Goal: Task Accomplishment & Management: Manage account settings

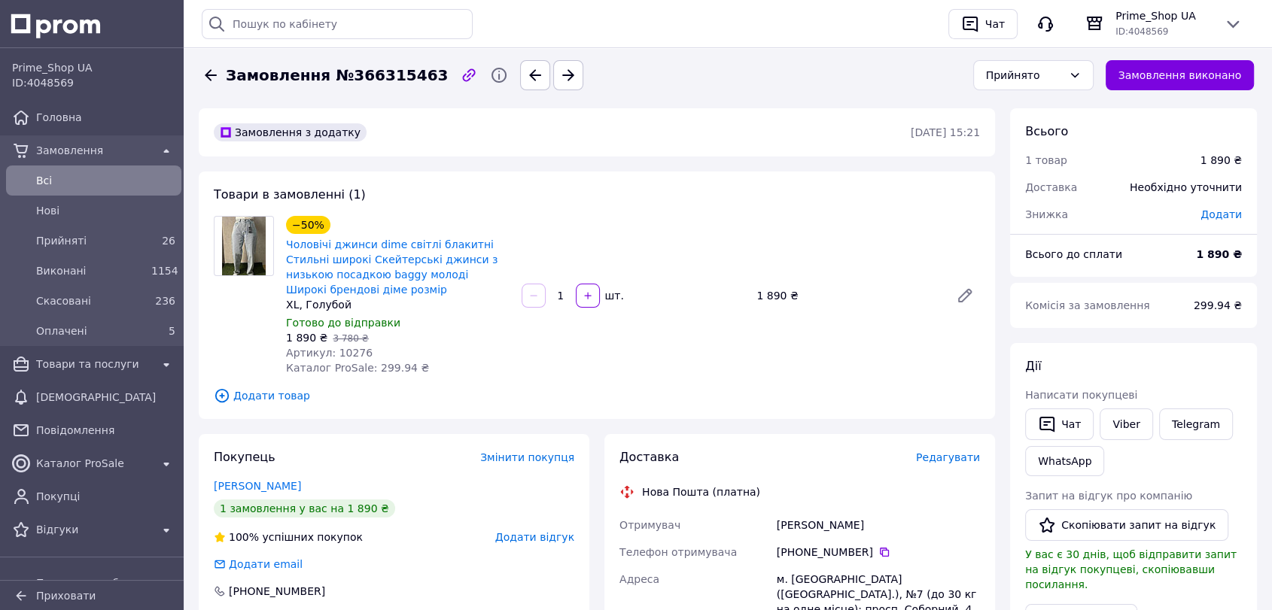
click at [132, 175] on span "Всi" at bounding box center [105, 180] width 139 height 15
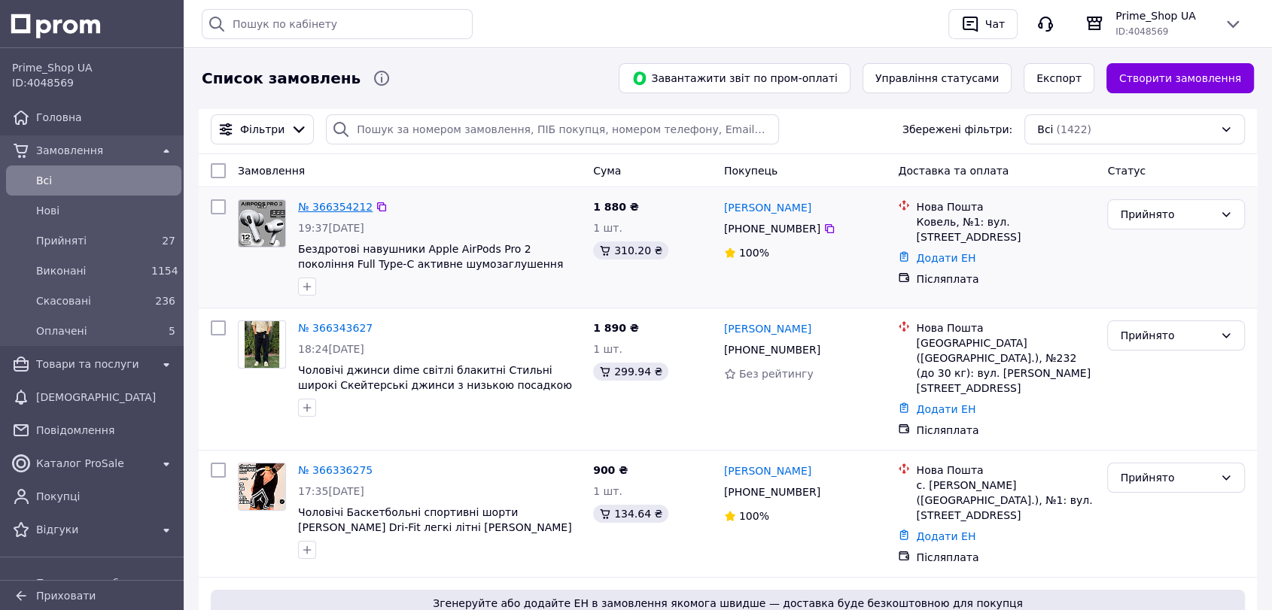
click at [323, 212] on link "№ 366354212" at bounding box center [335, 207] width 74 height 12
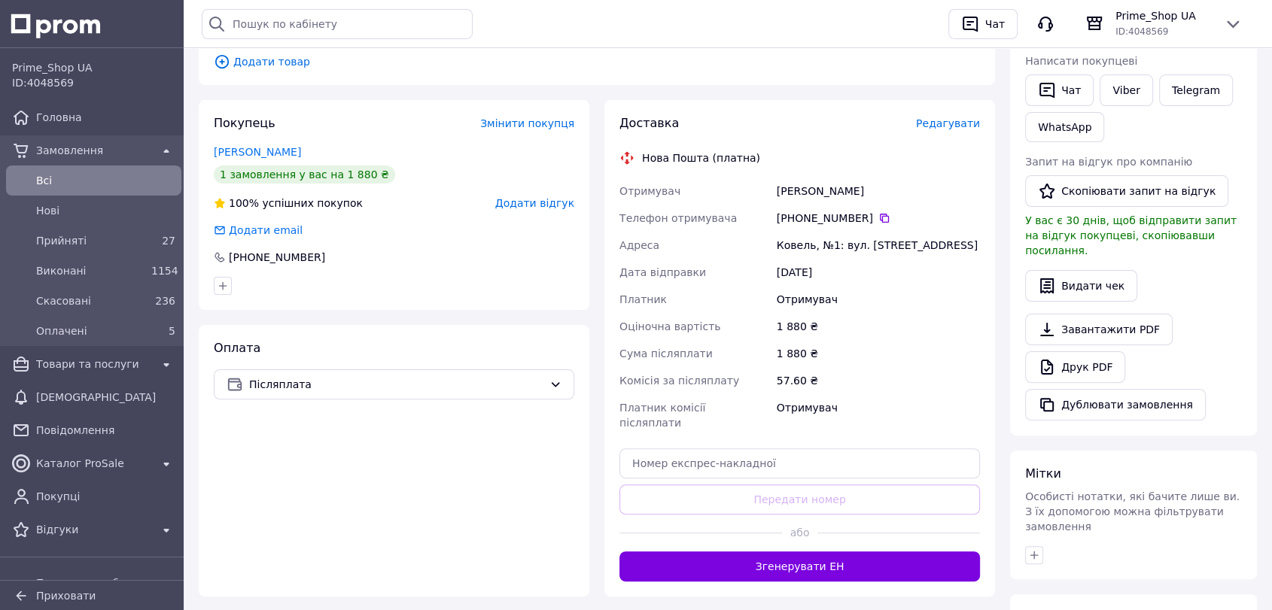
scroll to position [84, 0]
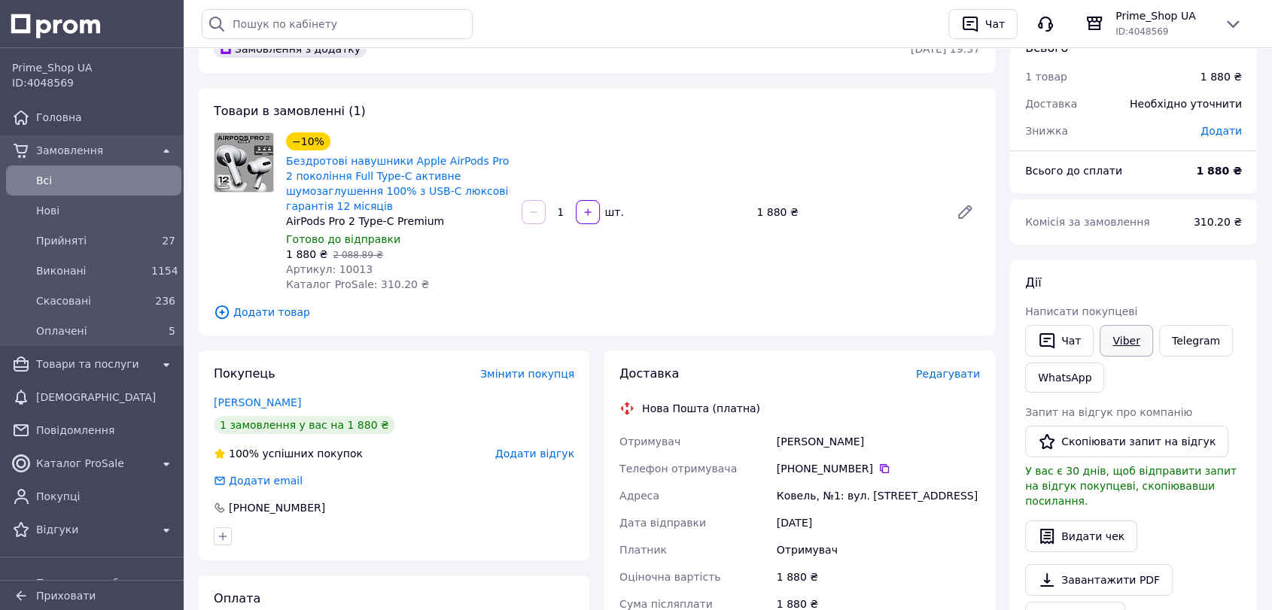
click at [1126, 335] on link "Viber" at bounding box center [1125, 341] width 53 height 32
click at [978, 572] on div "1 880 ₴" at bounding box center [878, 577] width 209 height 27
copy div "Карина"
drag, startPoint x: 859, startPoint y: 445, endPoint x: 819, endPoint y: 443, distance: 40.7
click at [819, 443] on div "Гаєвська Карина" at bounding box center [878, 441] width 209 height 27
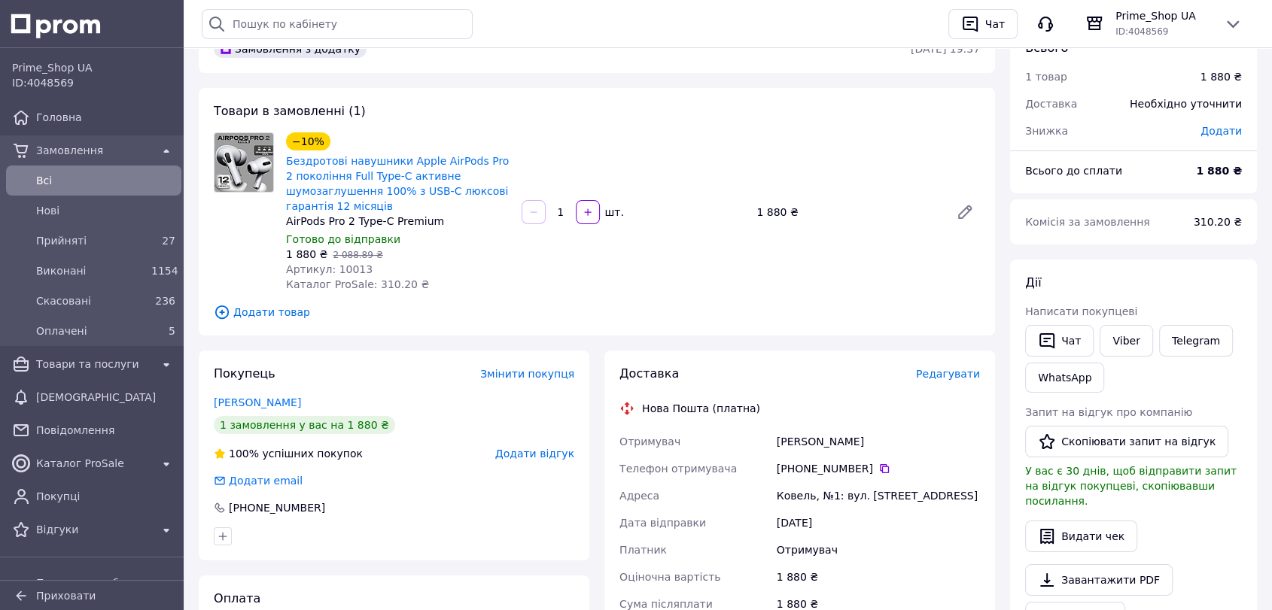
click at [1247, 381] on div "Дії Написати покупцеві   Чат Viber Telegram WhatsApp Запит на відгук про компан…" at bounding box center [1133, 473] width 247 height 427
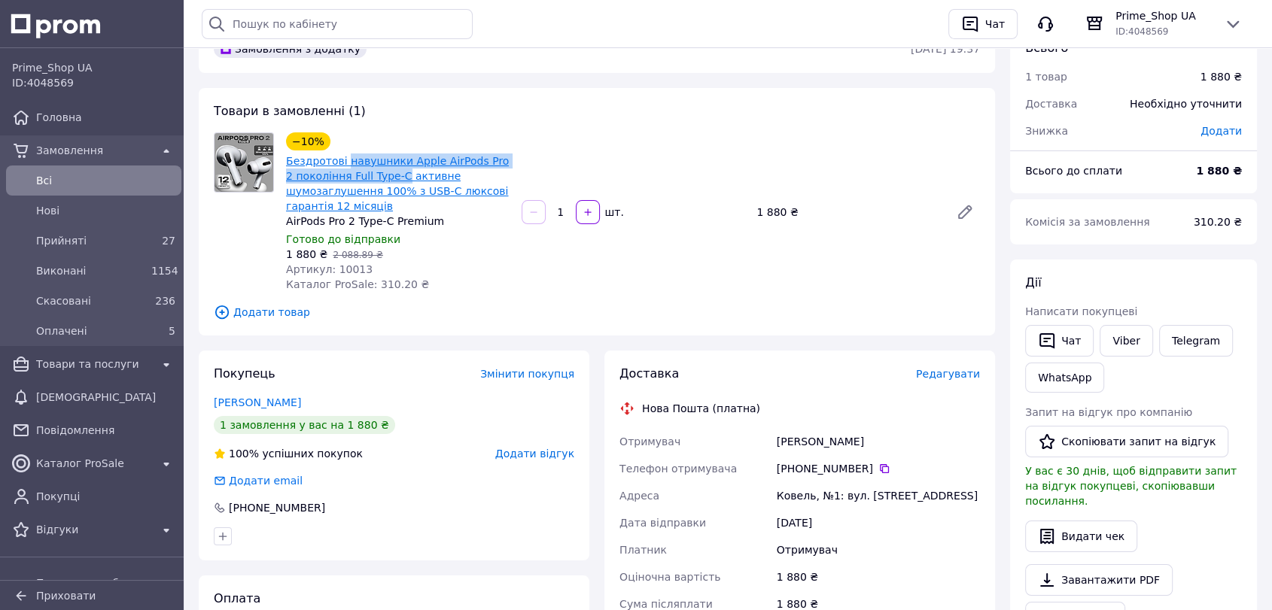
drag, startPoint x: 343, startPoint y: 147, endPoint x: 388, endPoint y: 174, distance: 52.0
click at [388, 174] on div "−10% Бездротові навушники Apple AirPods Pro 2 покоління Full Type-C активне шум…" at bounding box center [397, 173] width 227 height 84
copy link "навушники Apple AirPods Pro 2 покоління Full Type-C"
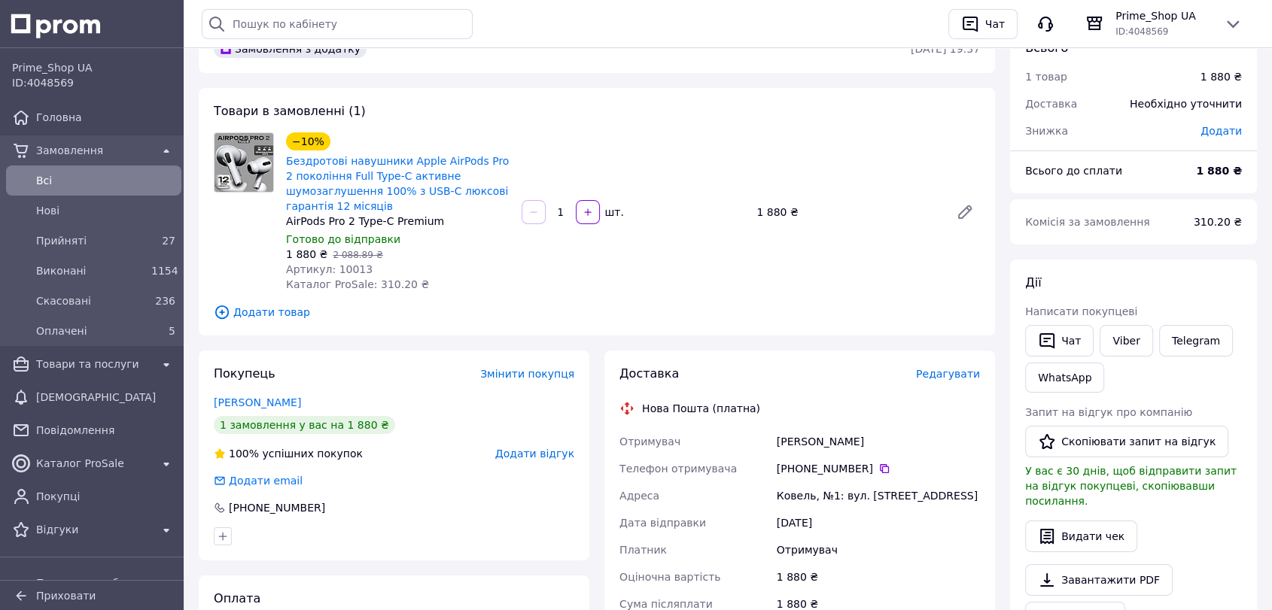
click at [1218, 401] on div "Дії Написати покупцеві   Чат Viber Telegram WhatsApp Запит на відгук про компан…" at bounding box center [1133, 473] width 217 height 397
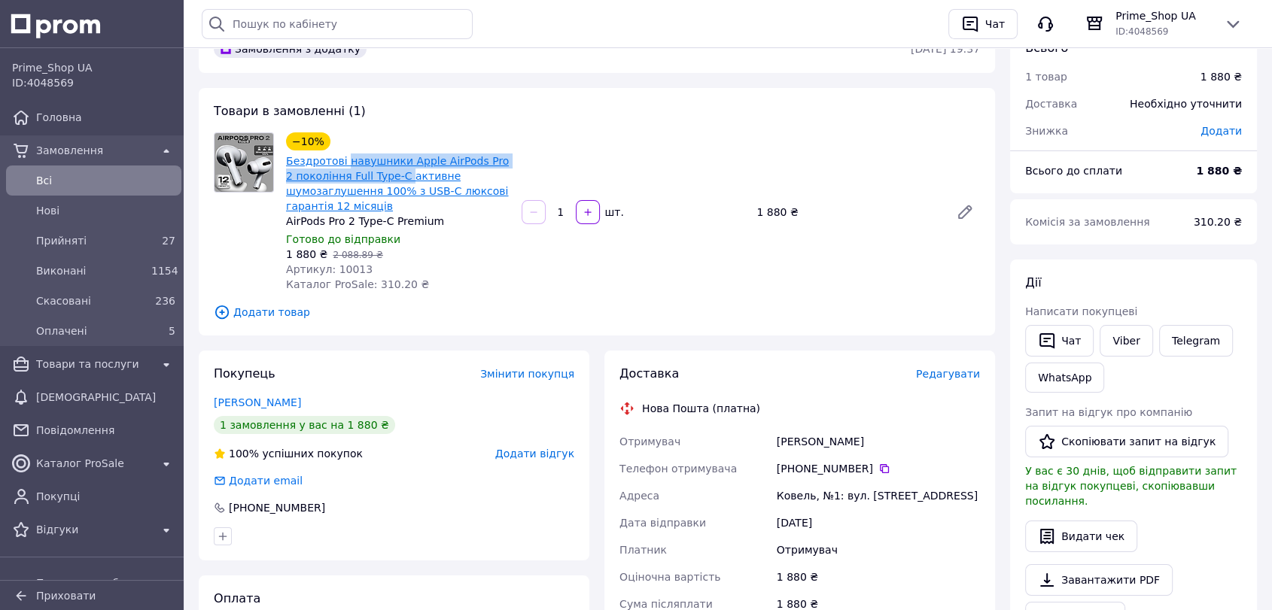
drag, startPoint x: 342, startPoint y: 148, endPoint x: 391, endPoint y: 181, distance: 59.1
click at [391, 181] on div "−10% Бездротові навушники Apple AirPods Pro 2 покоління Full Type-C активне шум…" at bounding box center [397, 173] width 227 height 84
copy link "навушники Apple AirPods Pro 2 покоління Full Type-C"
copy div "Отримувач Гаєвська Карина Телефон отримувача +380 66 461 31 67   Адреса Ковель,…"
drag, startPoint x: 614, startPoint y: 441, endPoint x: 959, endPoint y: 500, distance: 349.6
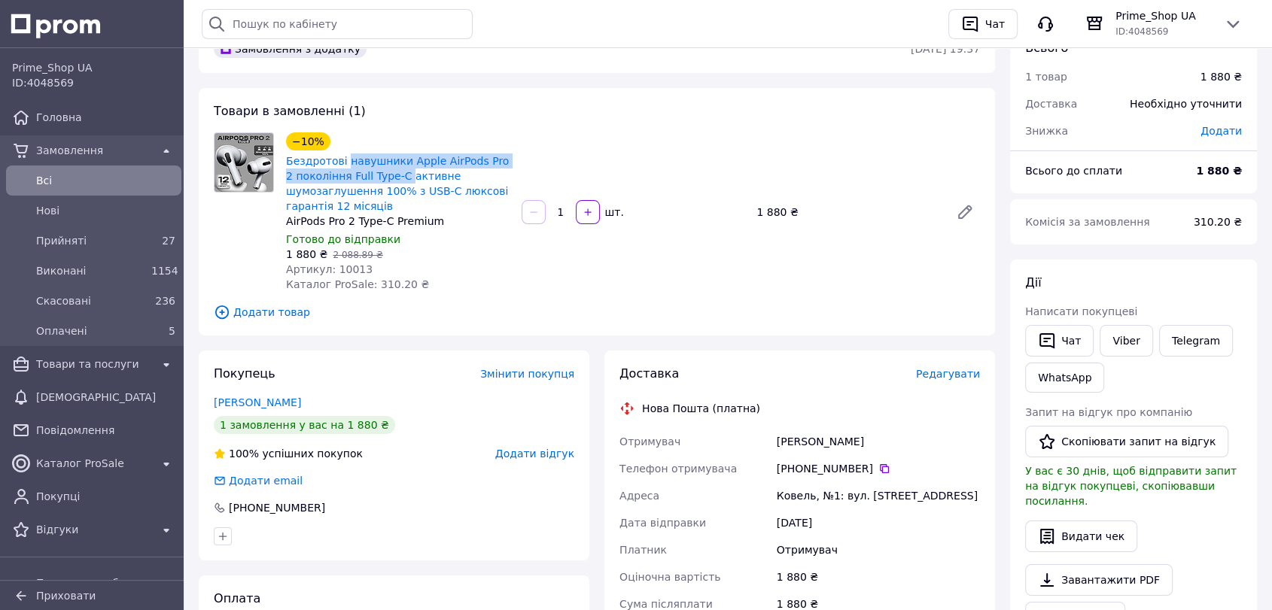
click at [959, 500] on div "Доставка Редагувати Нова Пошта (платна) Отримувач Гаєвська Карина Телефон отрим…" at bounding box center [799, 599] width 391 height 497
click at [90, 186] on span "Всi" at bounding box center [105, 180] width 139 height 15
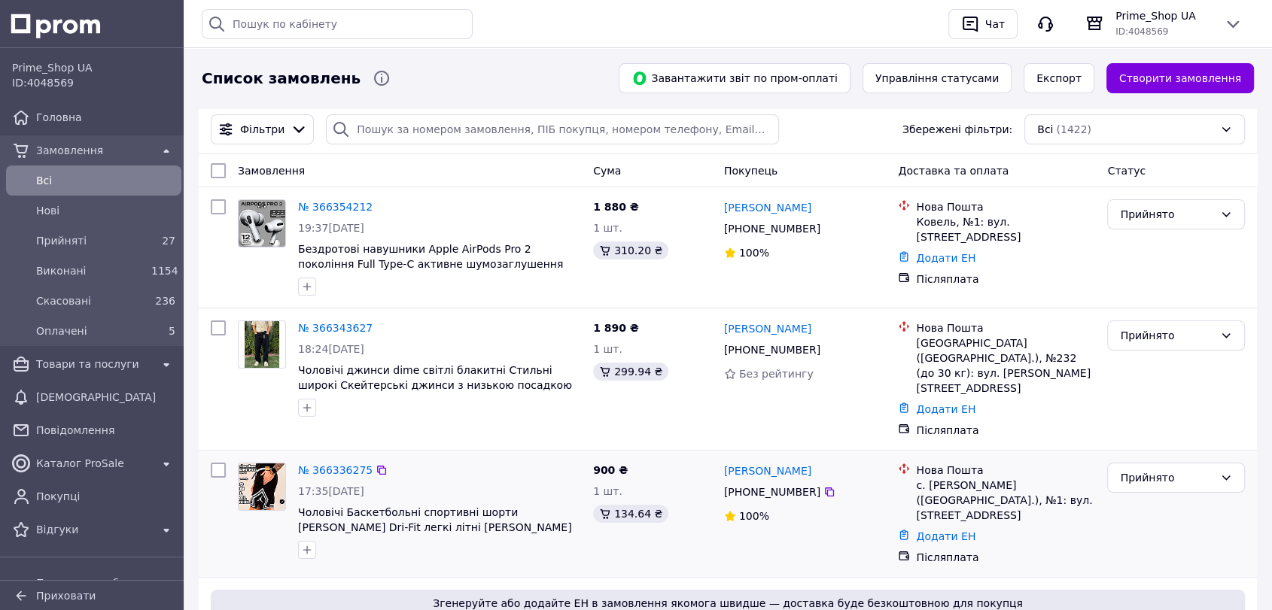
scroll to position [167, 0]
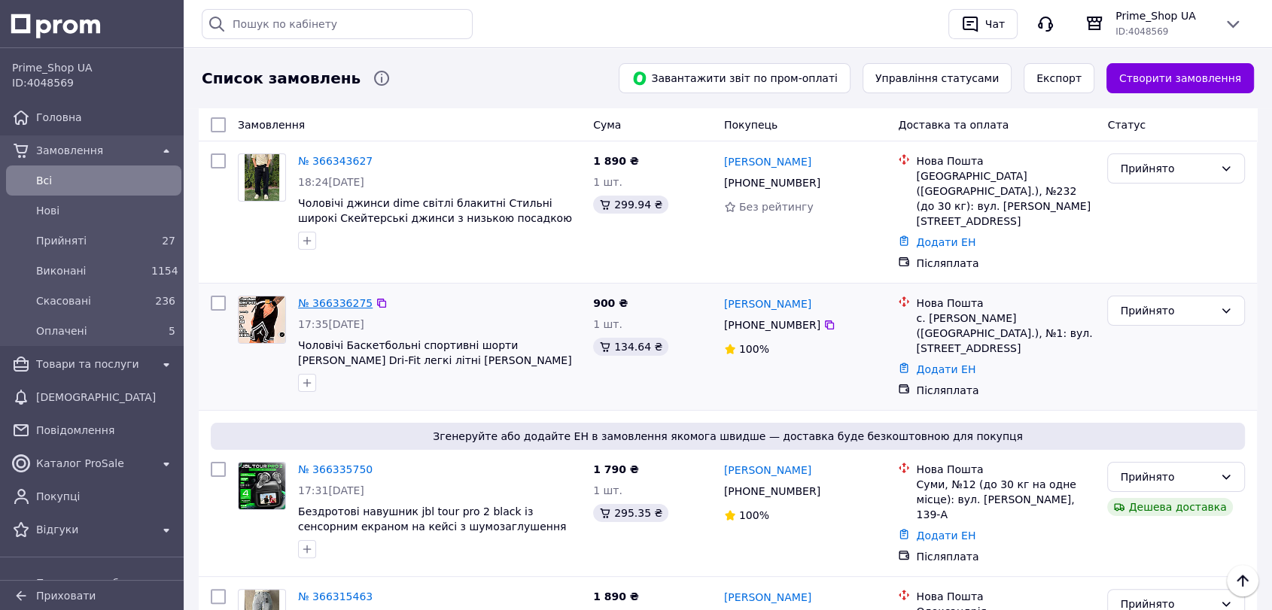
click at [337, 297] on link "№ 366336275" at bounding box center [335, 303] width 74 height 12
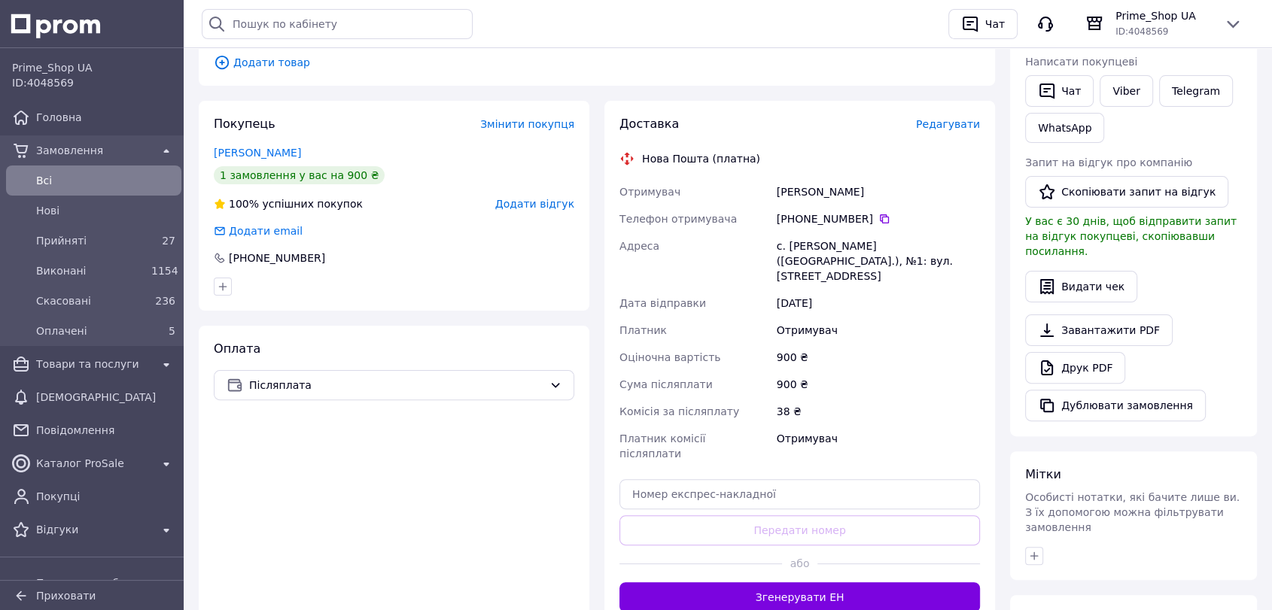
scroll to position [334, 0]
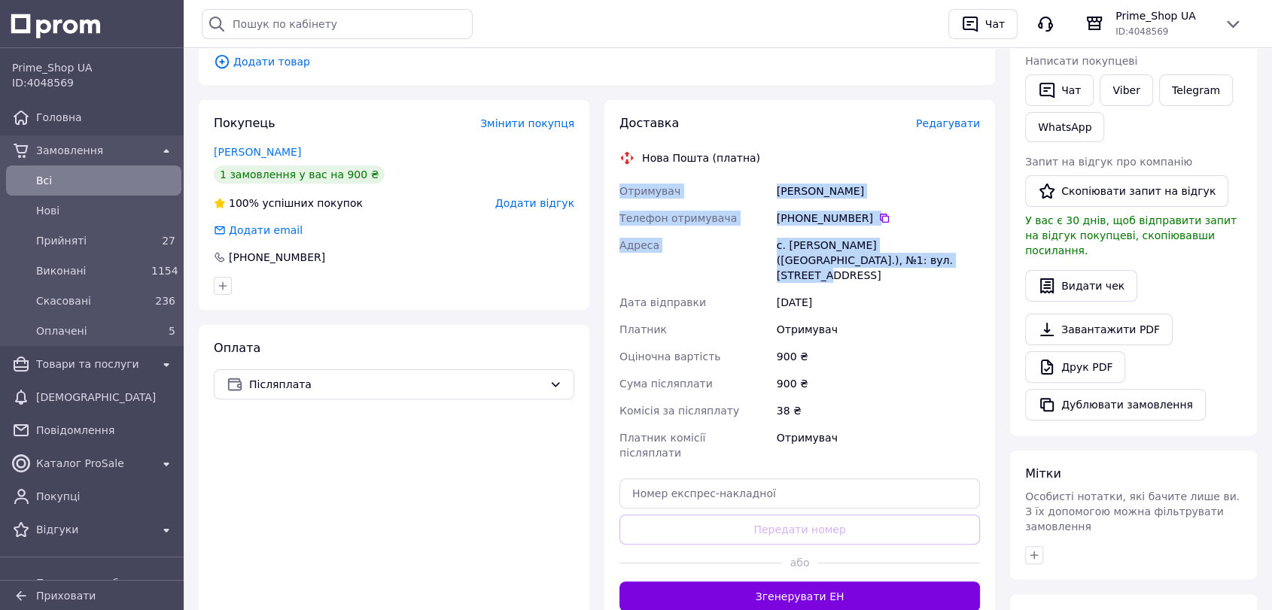
drag, startPoint x: 619, startPoint y: 193, endPoint x: 895, endPoint y: 272, distance: 287.2
click at [895, 272] on div "Доставка Редагувати Нова Пошта (платна) Отримувач Лисенко Оляна Телефон отримув…" at bounding box center [799, 363] width 391 height 527
copy div "Отримувач Лисенко Оляна Телефон отримувача +380 95 219 30 86   Адреса с. Станіс…"
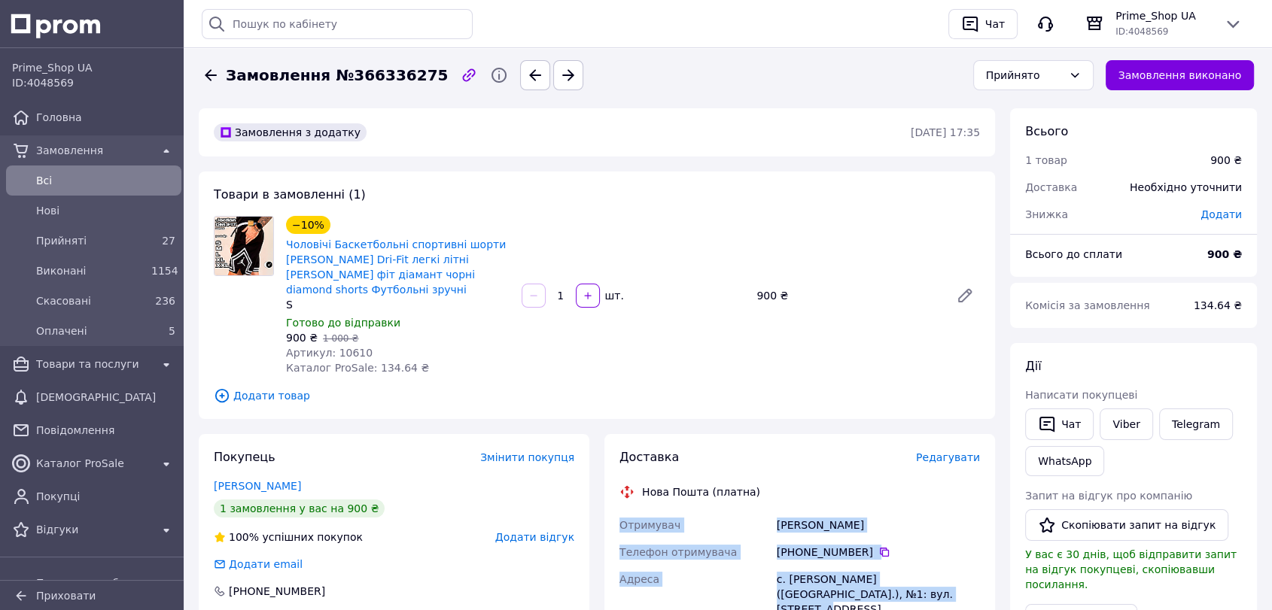
click at [99, 182] on span "Всi" at bounding box center [105, 180] width 139 height 15
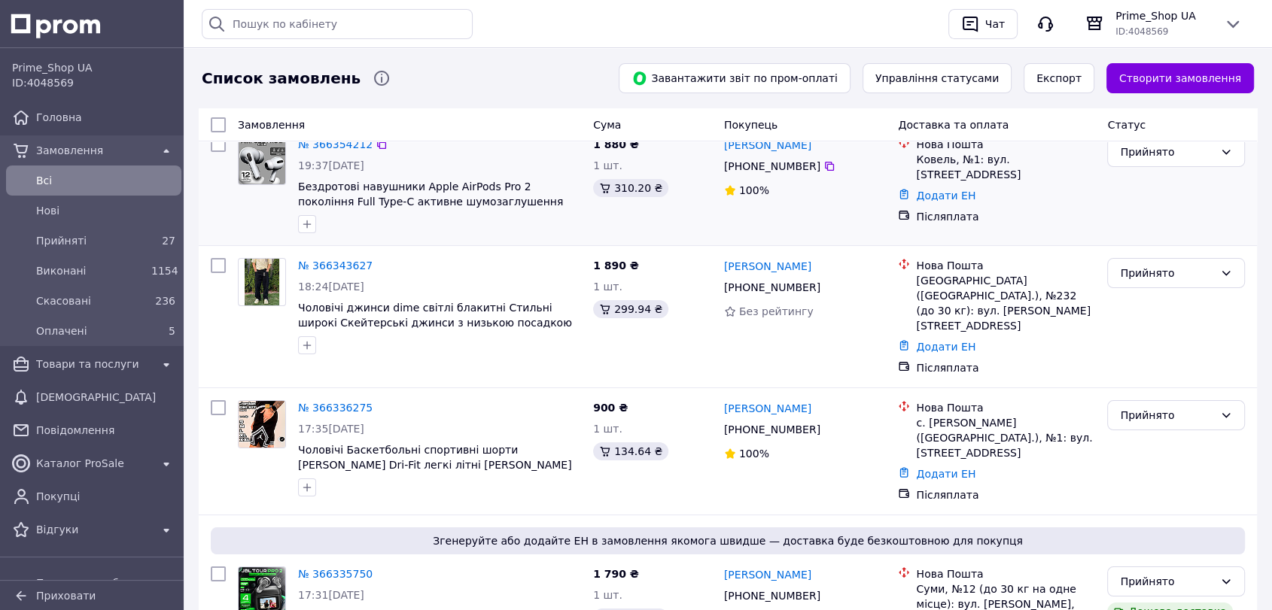
scroll to position [167, 0]
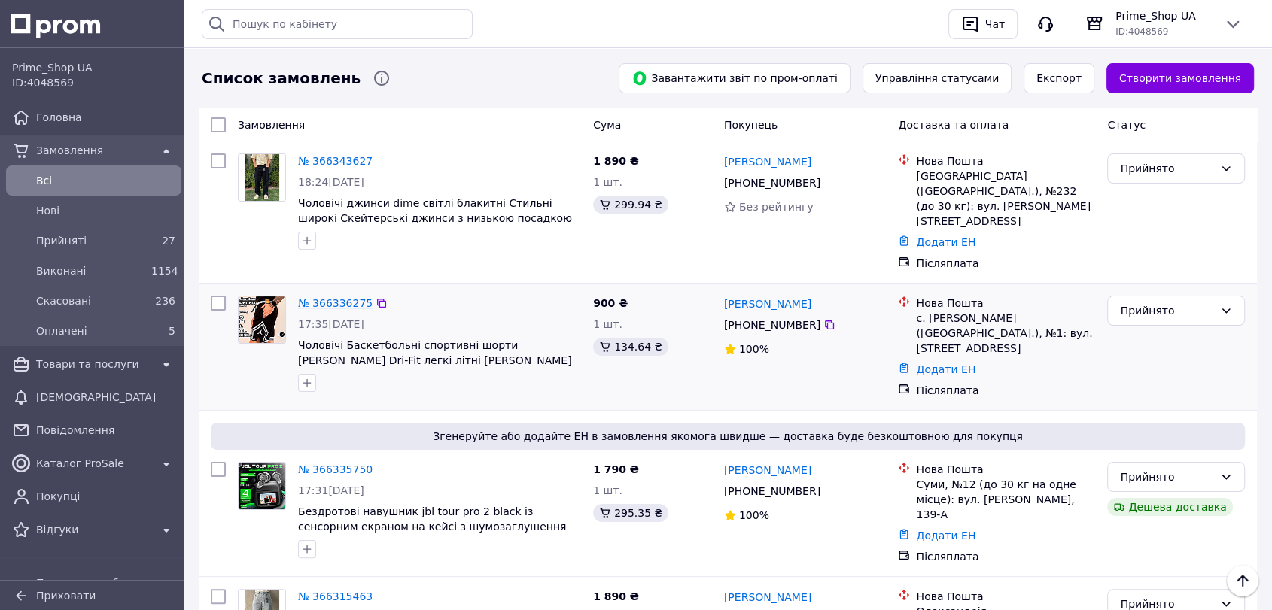
click at [321, 297] on link "№ 366336275" at bounding box center [335, 303] width 74 height 12
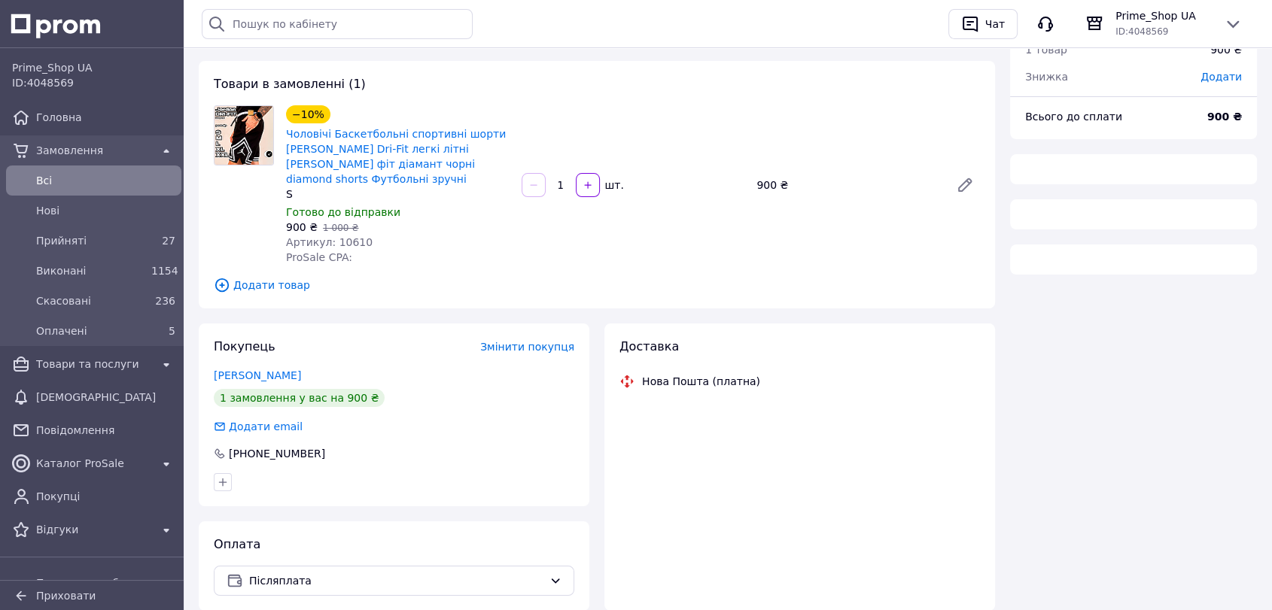
scroll to position [167, 0]
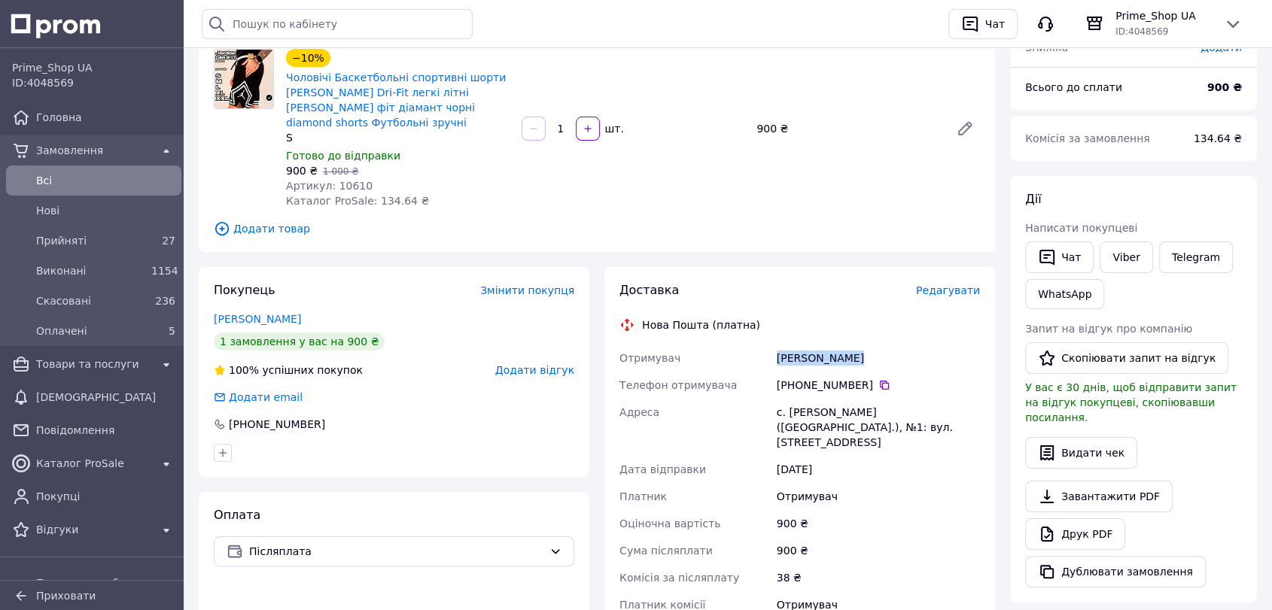
drag, startPoint x: 743, startPoint y: 358, endPoint x: 924, endPoint y: 357, distance: 180.6
click at [924, 357] on div "Отримувач Лисенко Оляна Телефон отримувача +380 95 219 30 86   Адреса с. Станіс…" at bounding box center [799, 489] width 366 height 289
copy div "Отримувач Лисенко Оляна"
click at [879, 381] on icon at bounding box center [884, 385] width 12 height 12
copy div "Станіславчик"
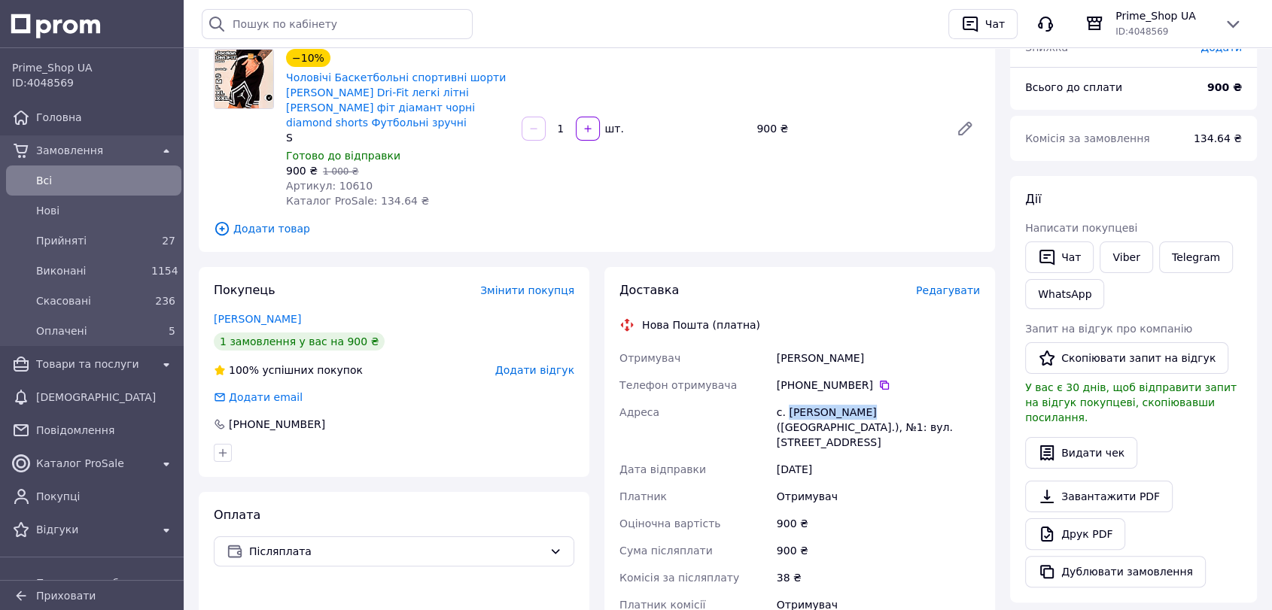
drag, startPoint x: 786, startPoint y: 414, endPoint x: 853, endPoint y: 411, distance: 66.3
click at [853, 411] on div "с. Станіславчик (Вінницька обл.), №1: вул. Центральна, 31" at bounding box center [878, 427] width 209 height 57
click at [883, 510] on div "900 ₴" at bounding box center [878, 523] width 209 height 27
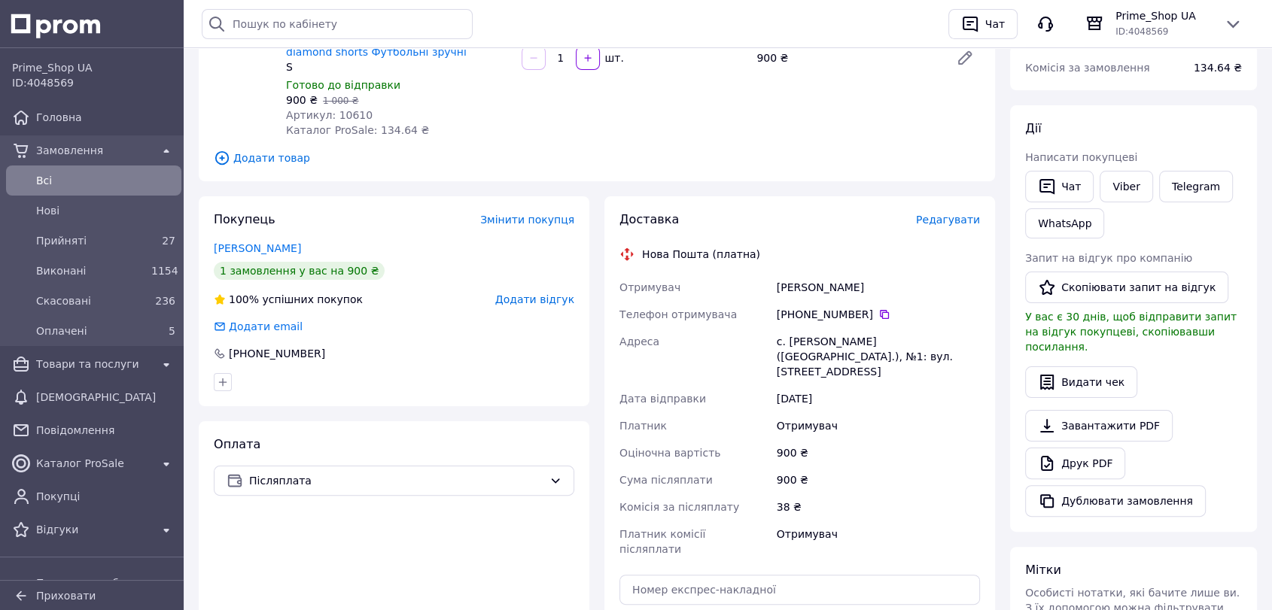
scroll to position [334, 0]
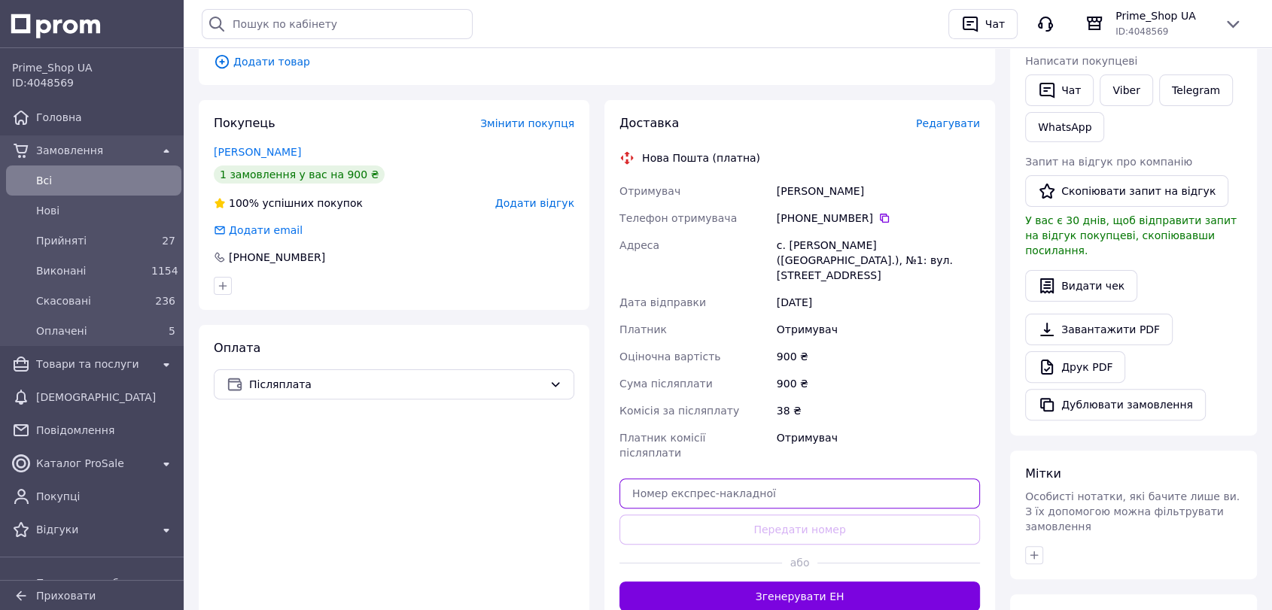
click at [759, 479] on input "text" at bounding box center [799, 494] width 360 height 30
paste input "20451269255719"
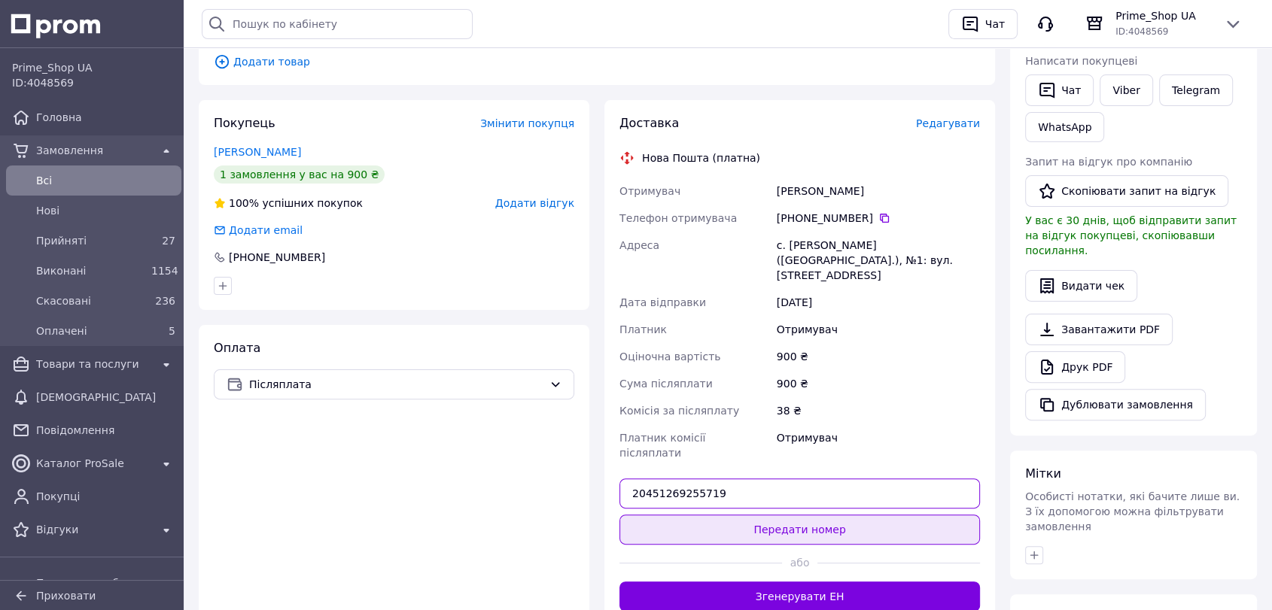
type input "20451269255719"
click at [785, 515] on button "Передати номер" at bounding box center [799, 530] width 360 height 30
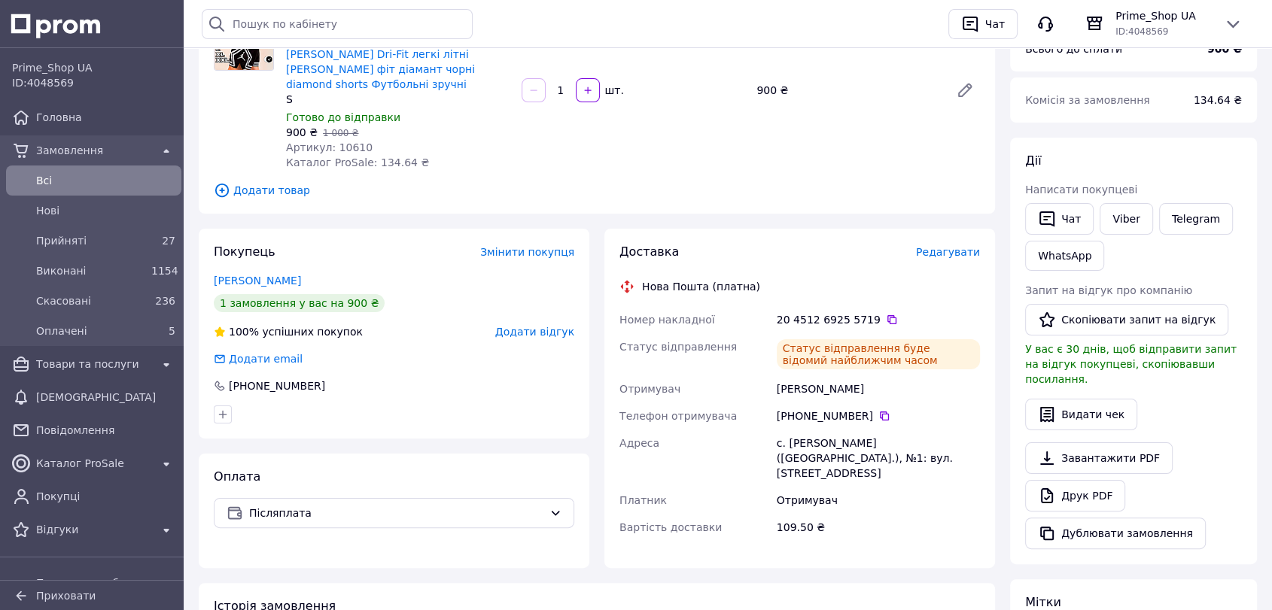
scroll to position [84, 0]
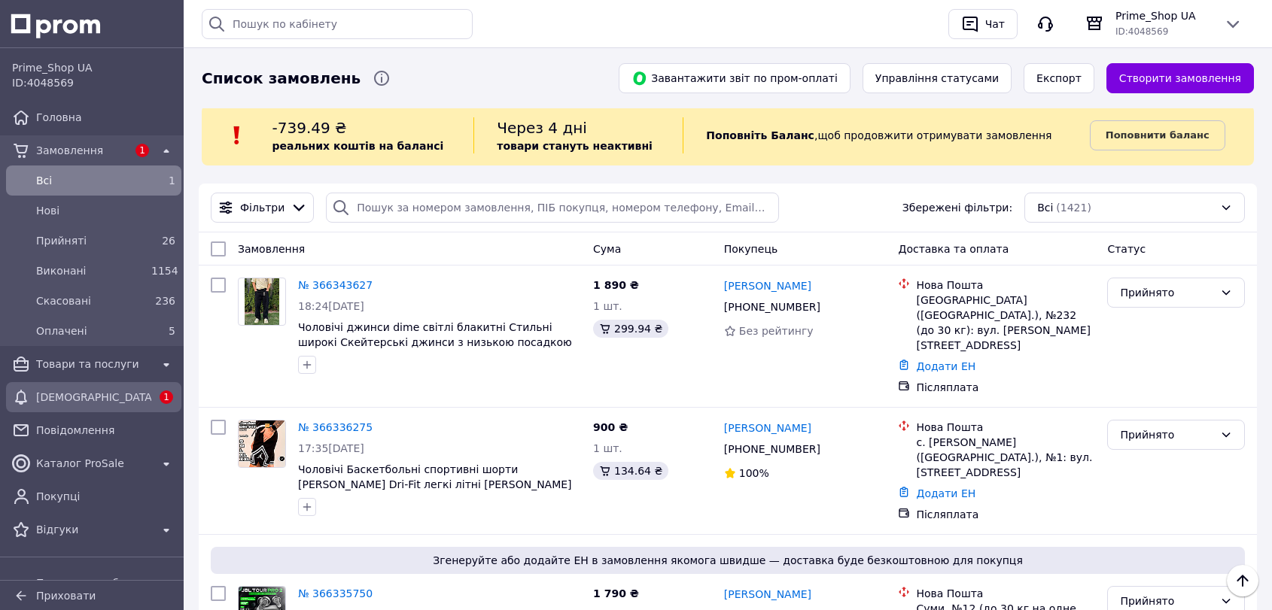
click at [128, 398] on span "[DEMOGRAPHIC_DATA]" at bounding box center [93, 397] width 115 height 15
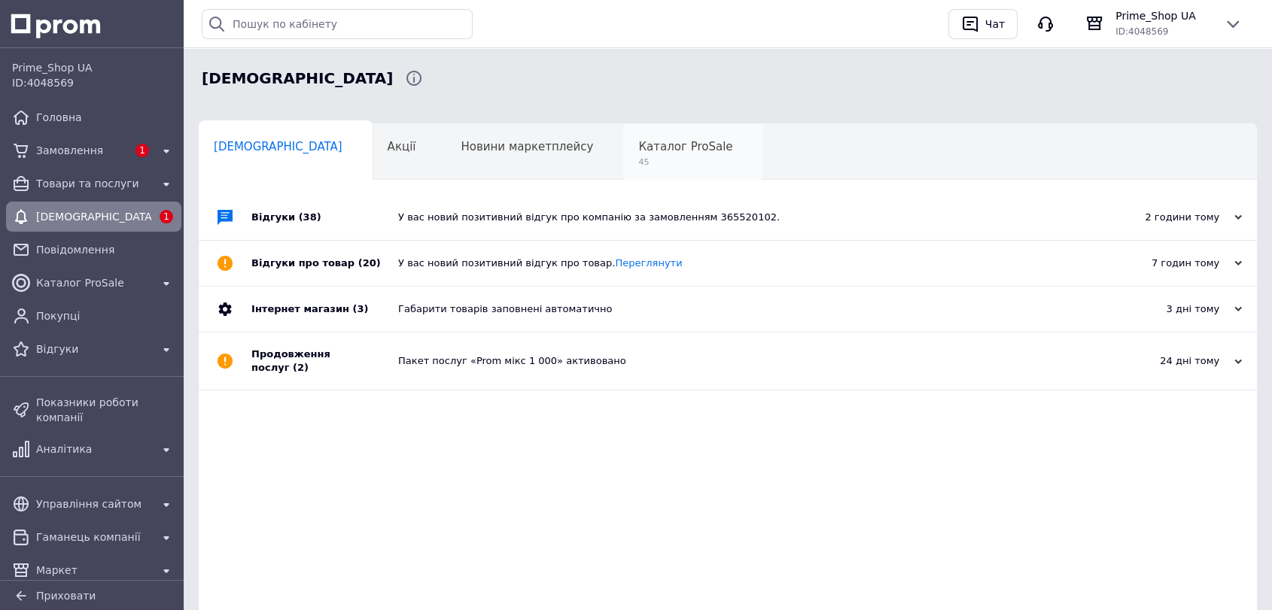
click at [638, 158] on span "45" at bounding box center [685, 162] width 94 height 11
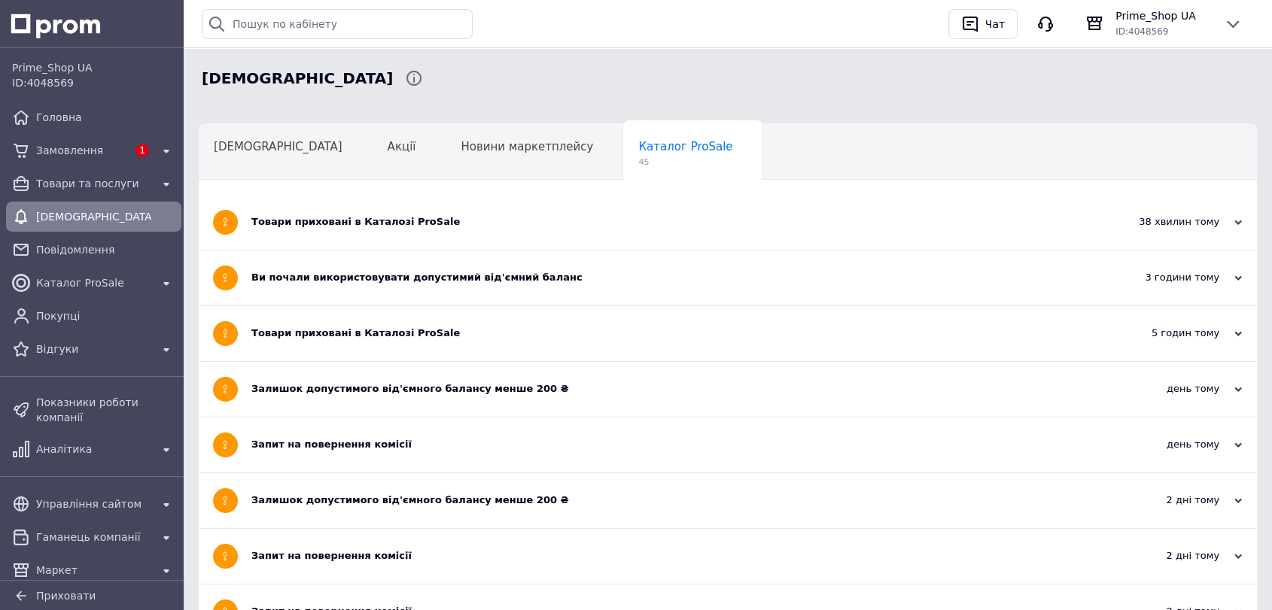
click at [430, 214] on div "Товари приховані в Каталозі ProSale" at bounding box center [671, 222] width 840 height 55
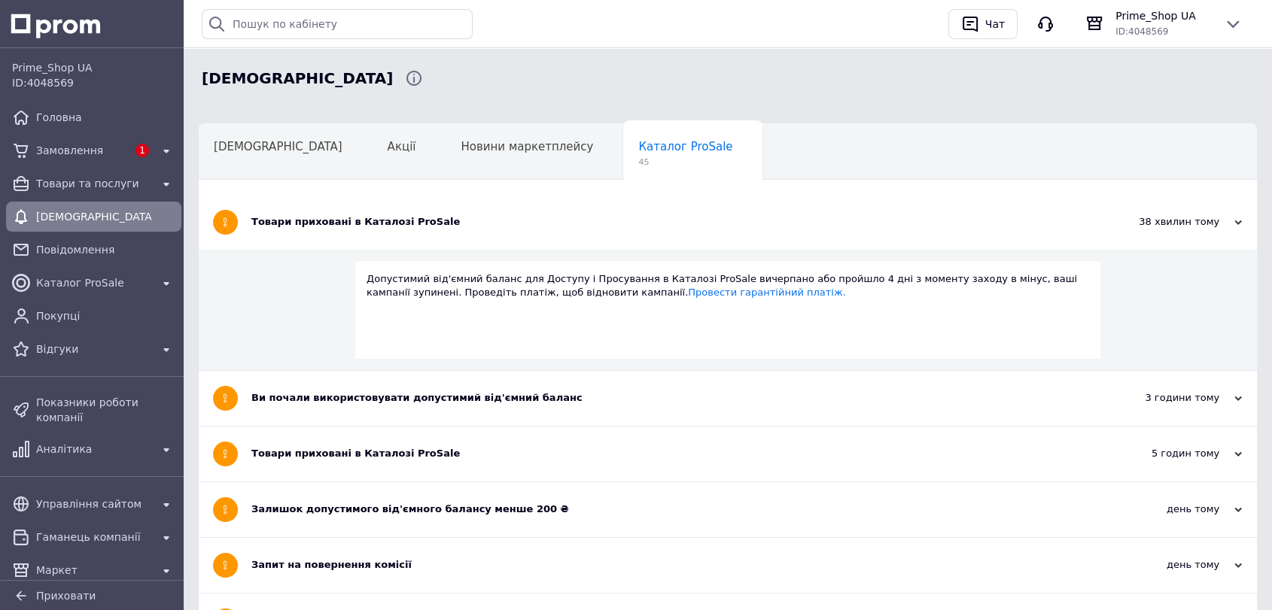
click at [430, 214] on div "Товари приховані в Каталозі ProSale" at bounding box center [671, 222] width 840 height 55
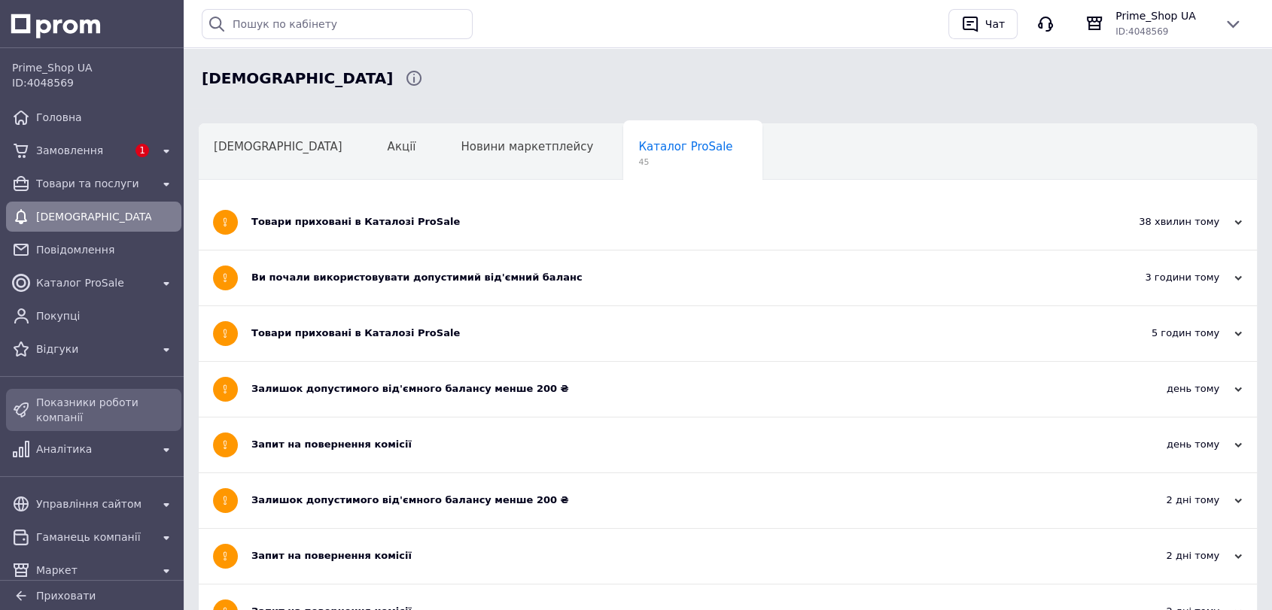
click at [72, 412] on div "Показники роботи компанії" at bounding box center [105, 410] width 145 height 36
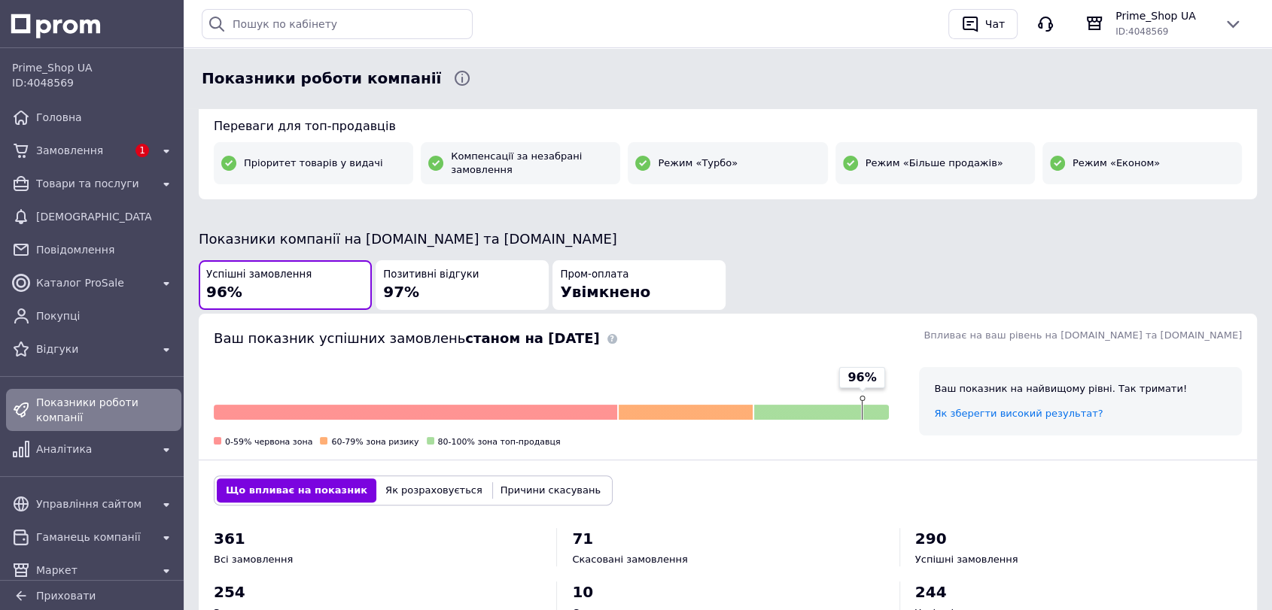
scroll to position [668, 0]
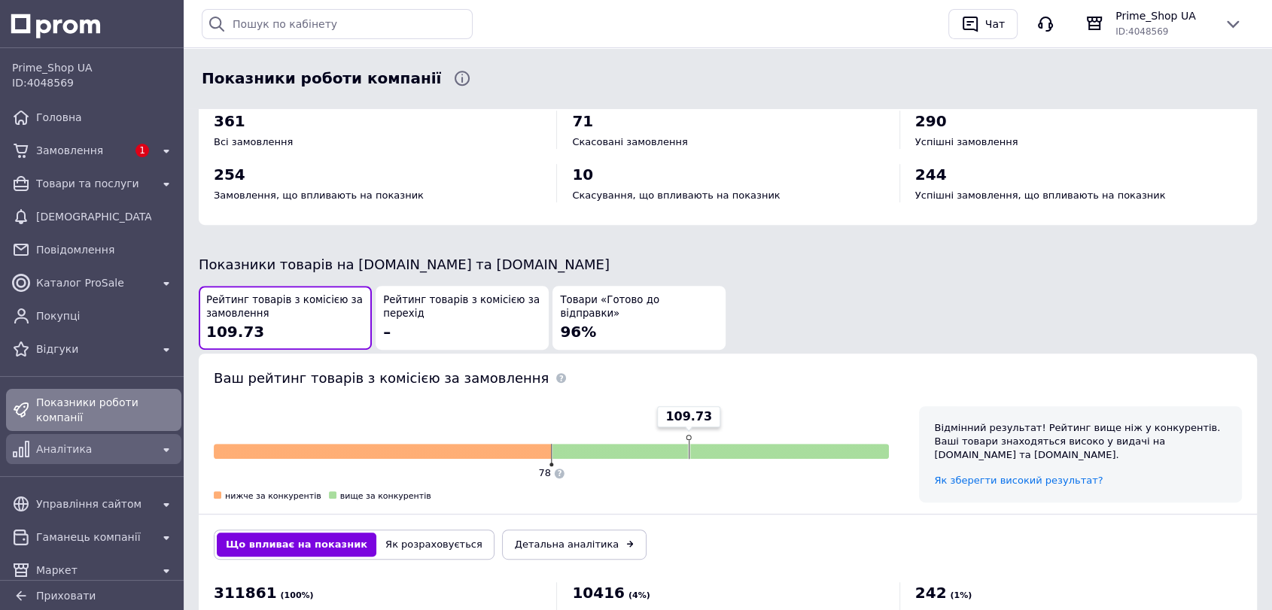
click at [59, 442] on span "Аналітика" at bounding box center [93, 449] width 115 height 15
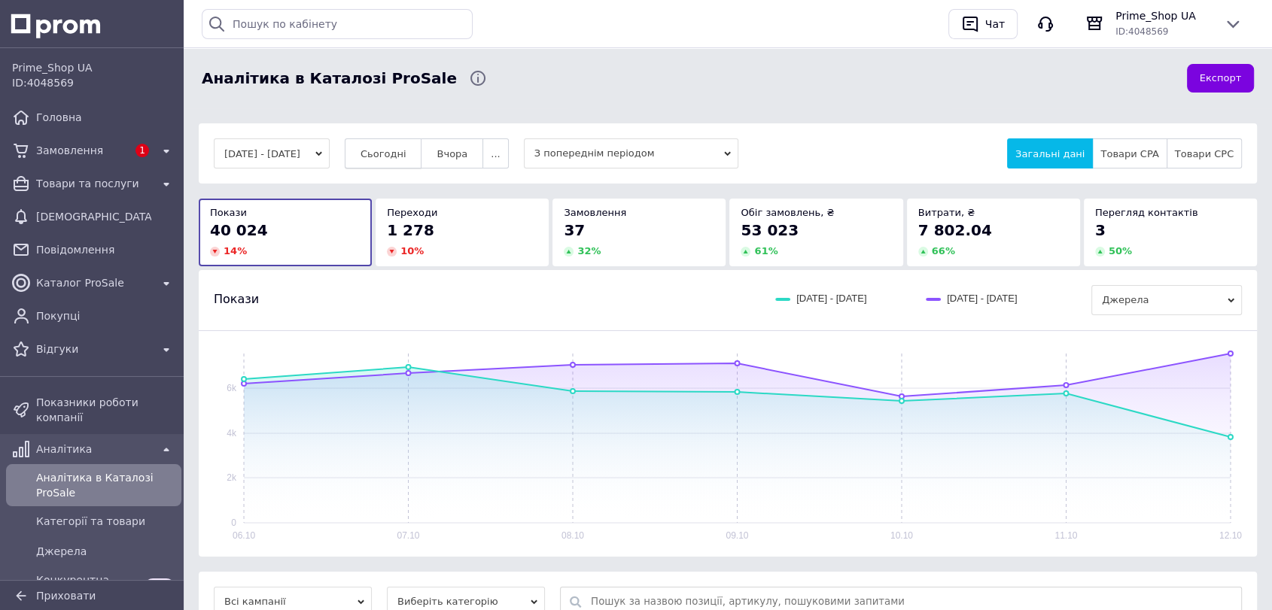
click at [399, 160] on button "Сьогодні" at bounding box center [384, 153] width 78 height 30
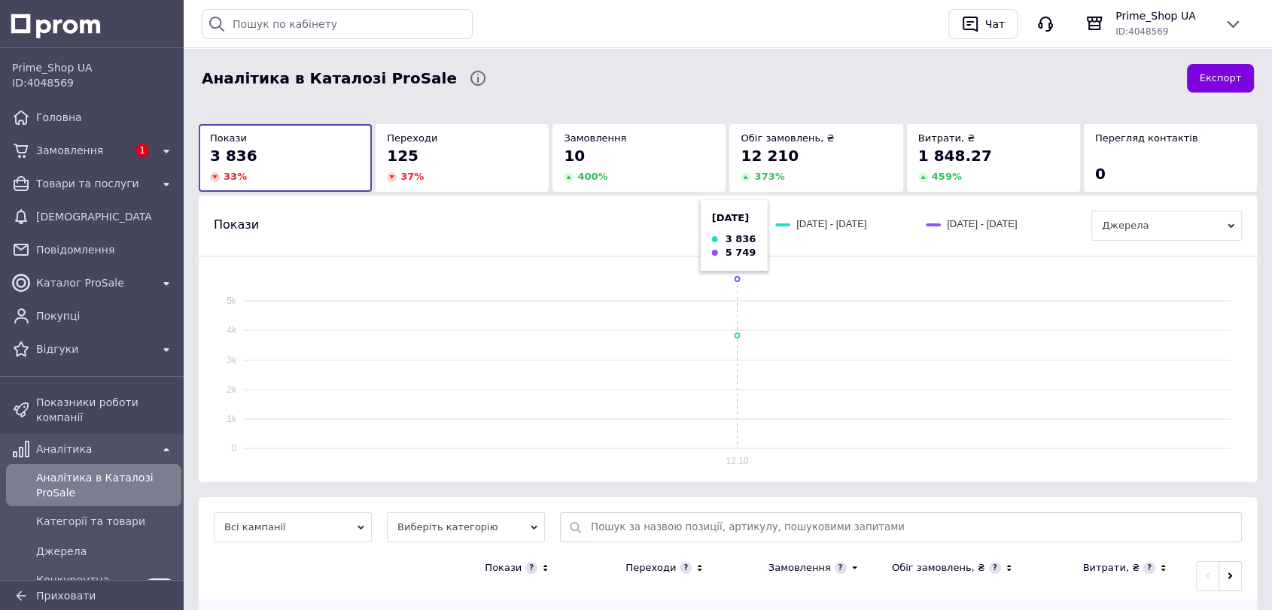
scroll to position [187, 0]
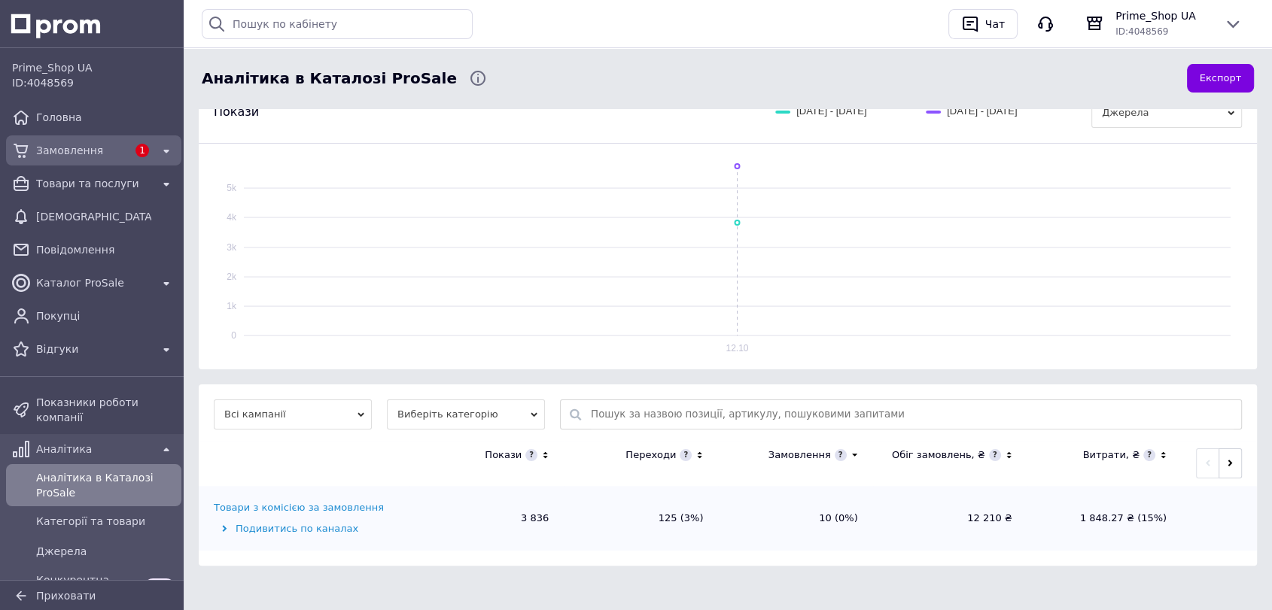
click at [77, 153] on span "Замовлення" at bounding box center [81, 150] width 91 height 15
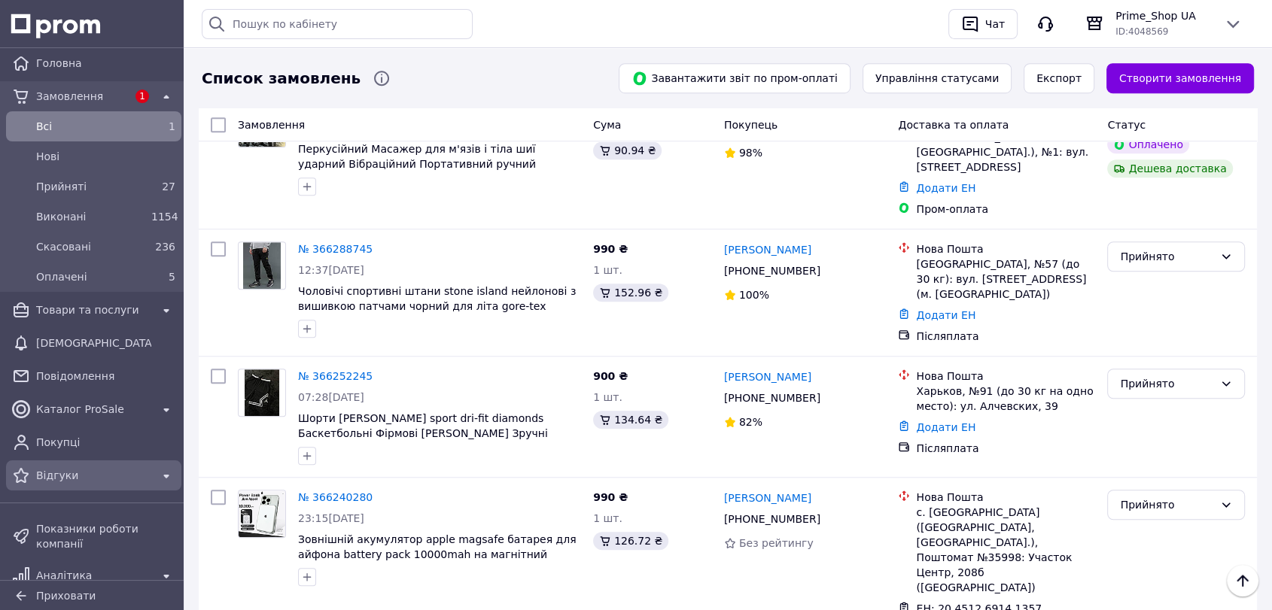
scroll to position [84, 0]
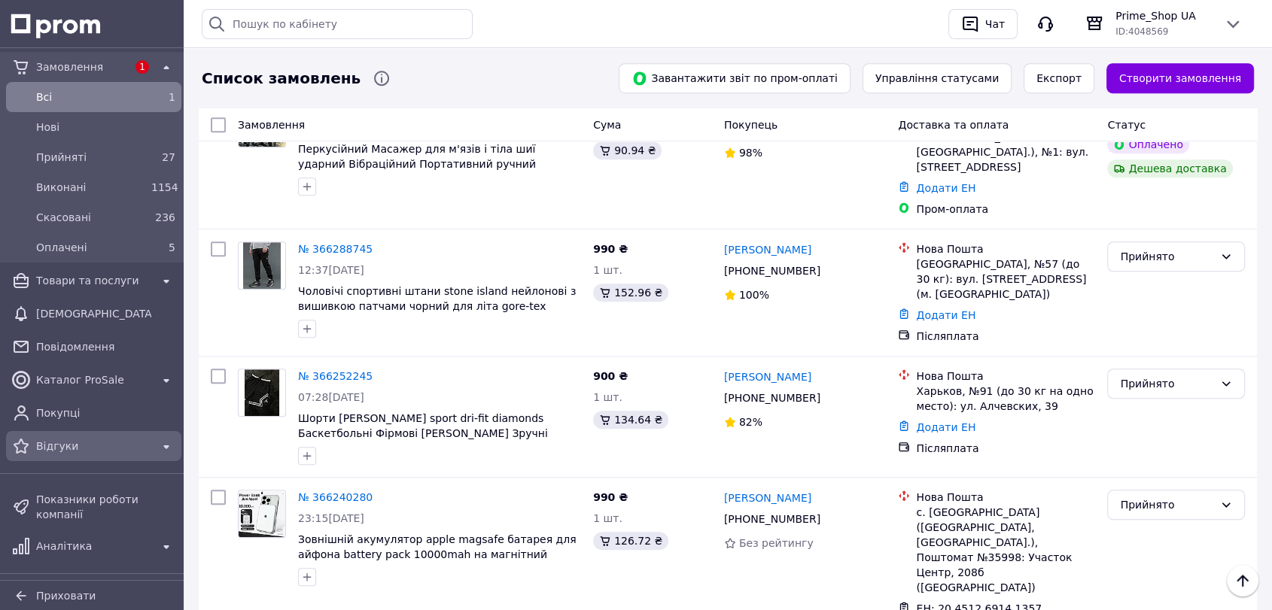
click at [74, 441] on span "Відгуки" at bounding box center [93, 446] width 115 height 15
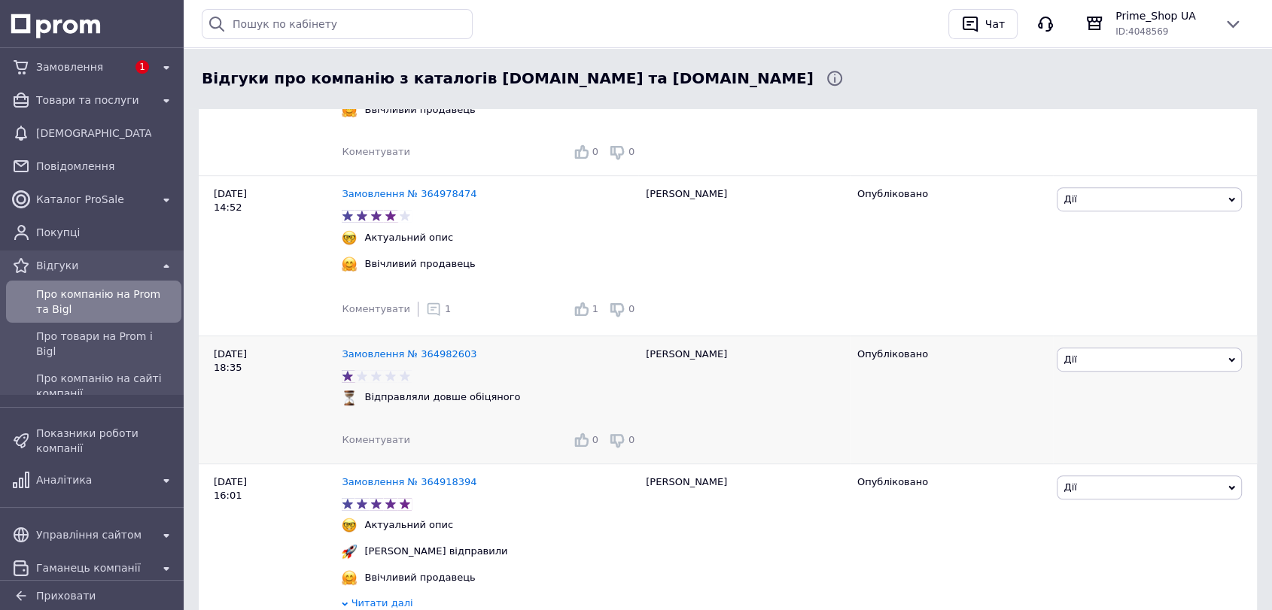
scroll to position [836, 0]
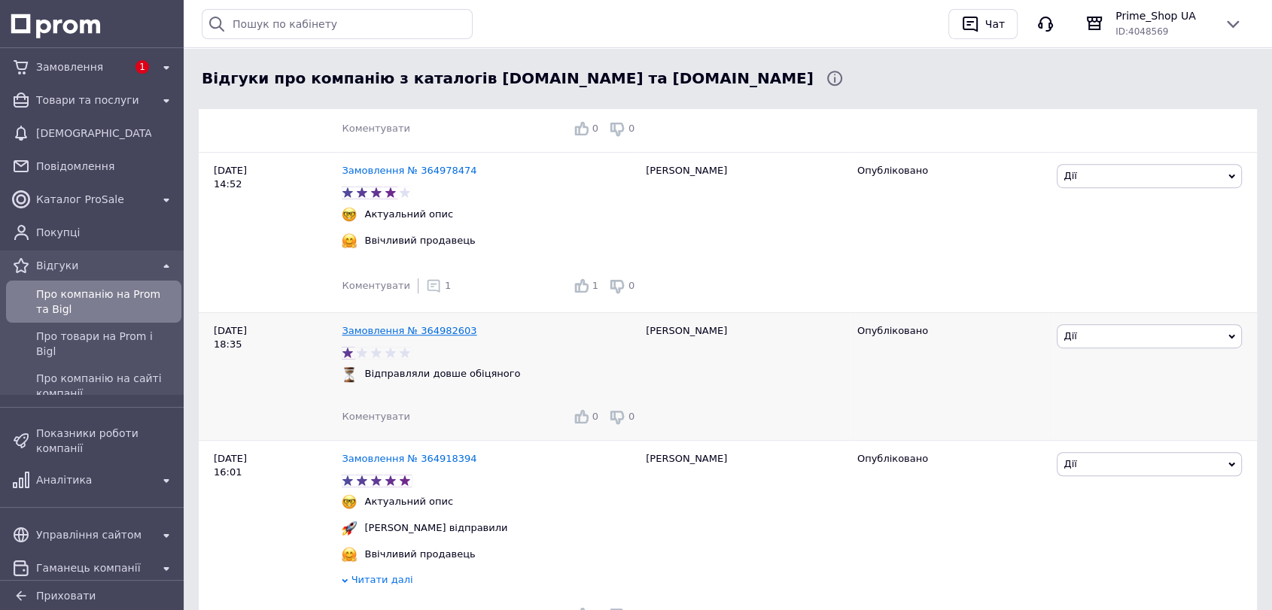
click at [388, 336] on link "Замовлення № 364982603" at bounding box center [409, 330] width 135 height 11
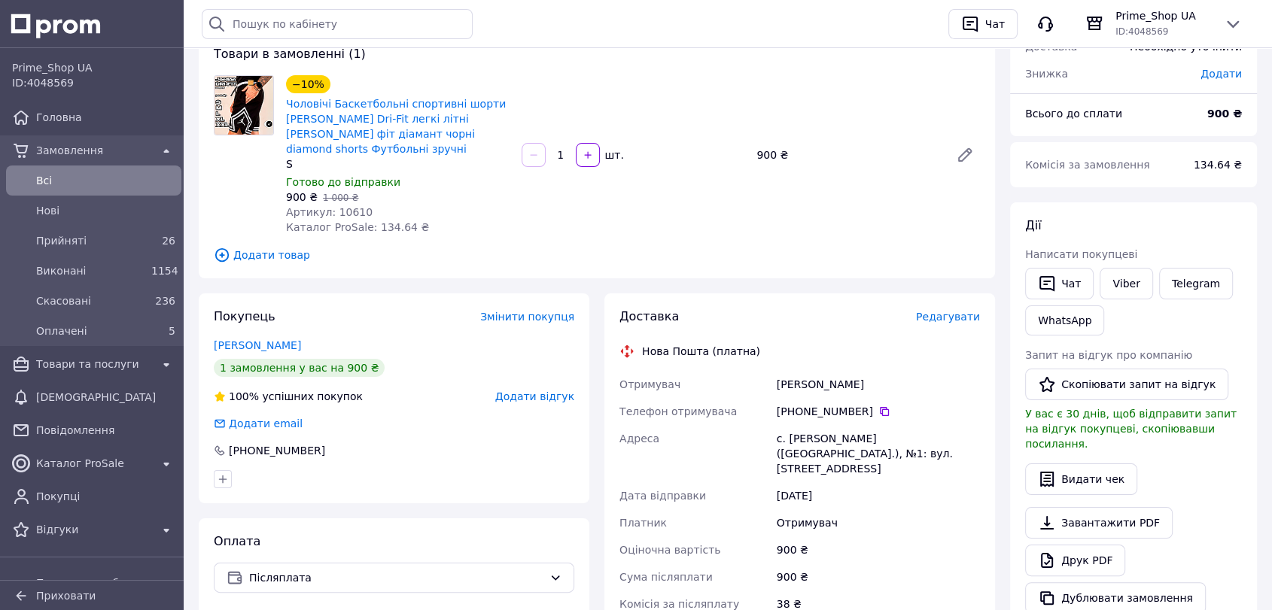
scroll to position [167, 0]
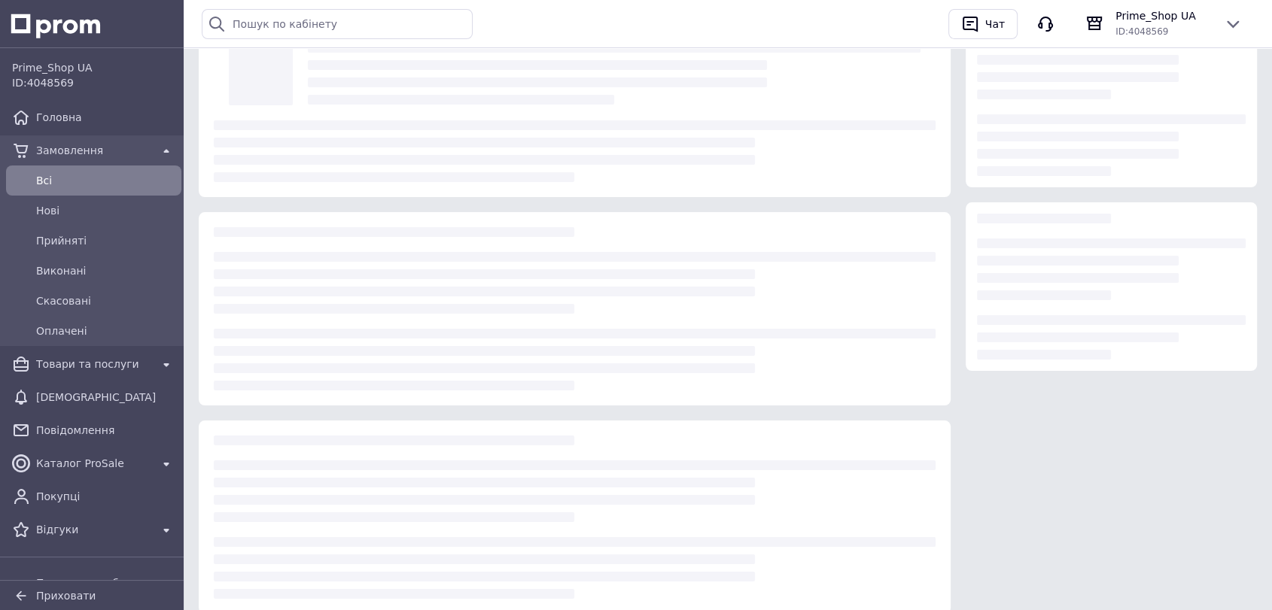
scroll to position [81, 0]
